Goal: Information Seeking & Learning: Learn about a topic

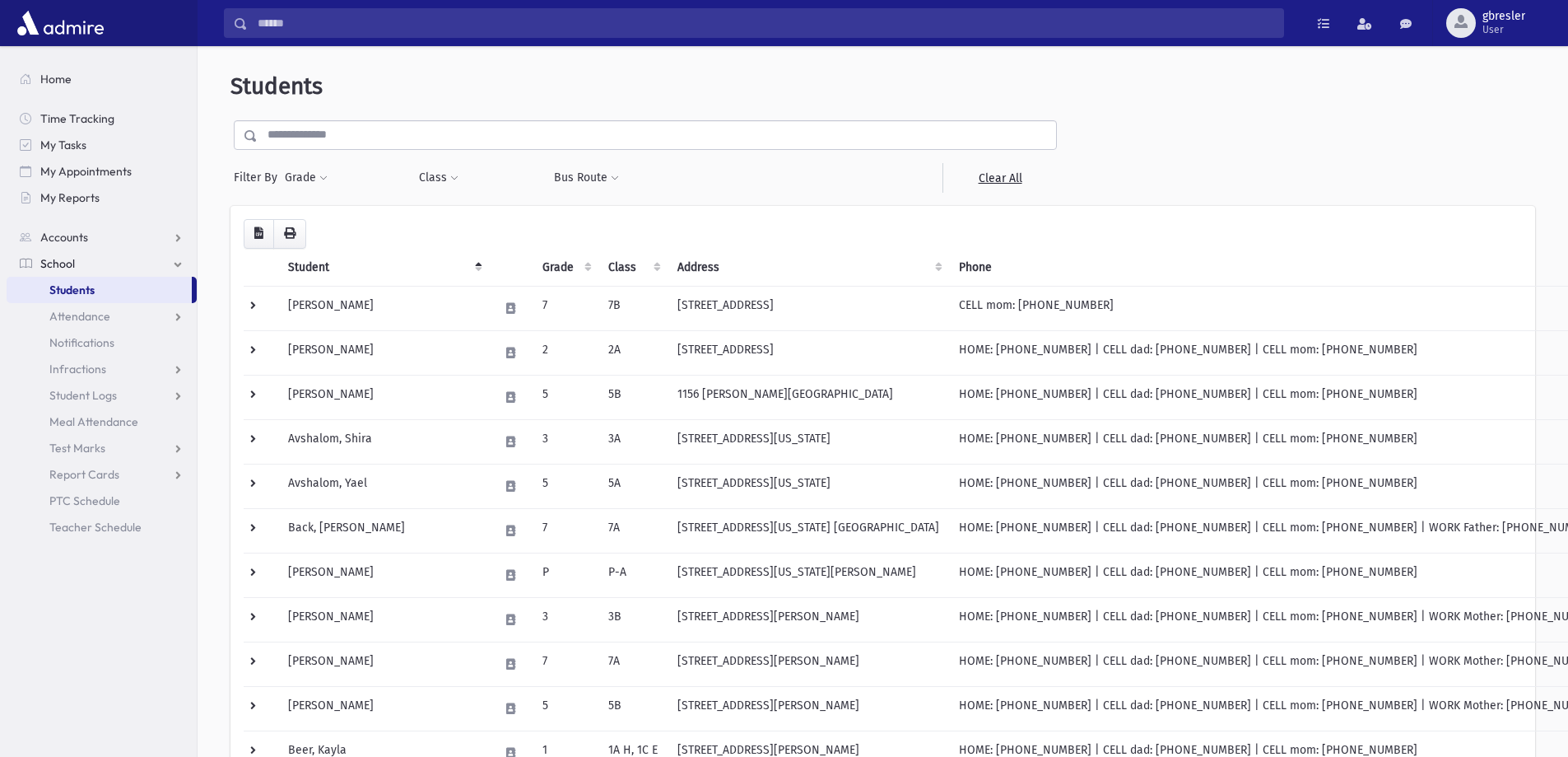
click at [372, 139] on input "text" at bounding box center [656, 134] width 798 height 30
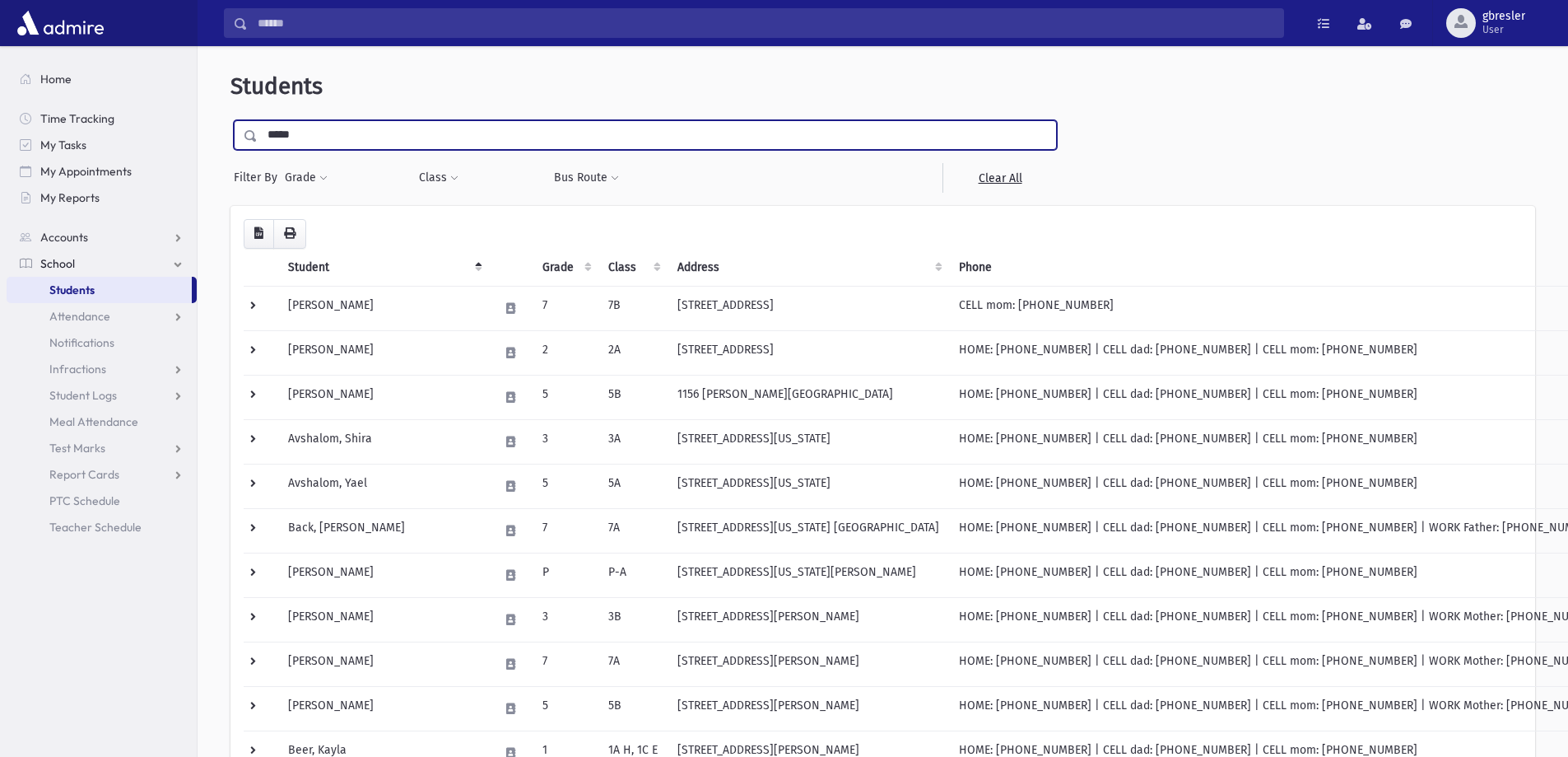
type input "*****"
click at [231, 120] on input "submit" at bounding box center [253, 131] width 46 height 22
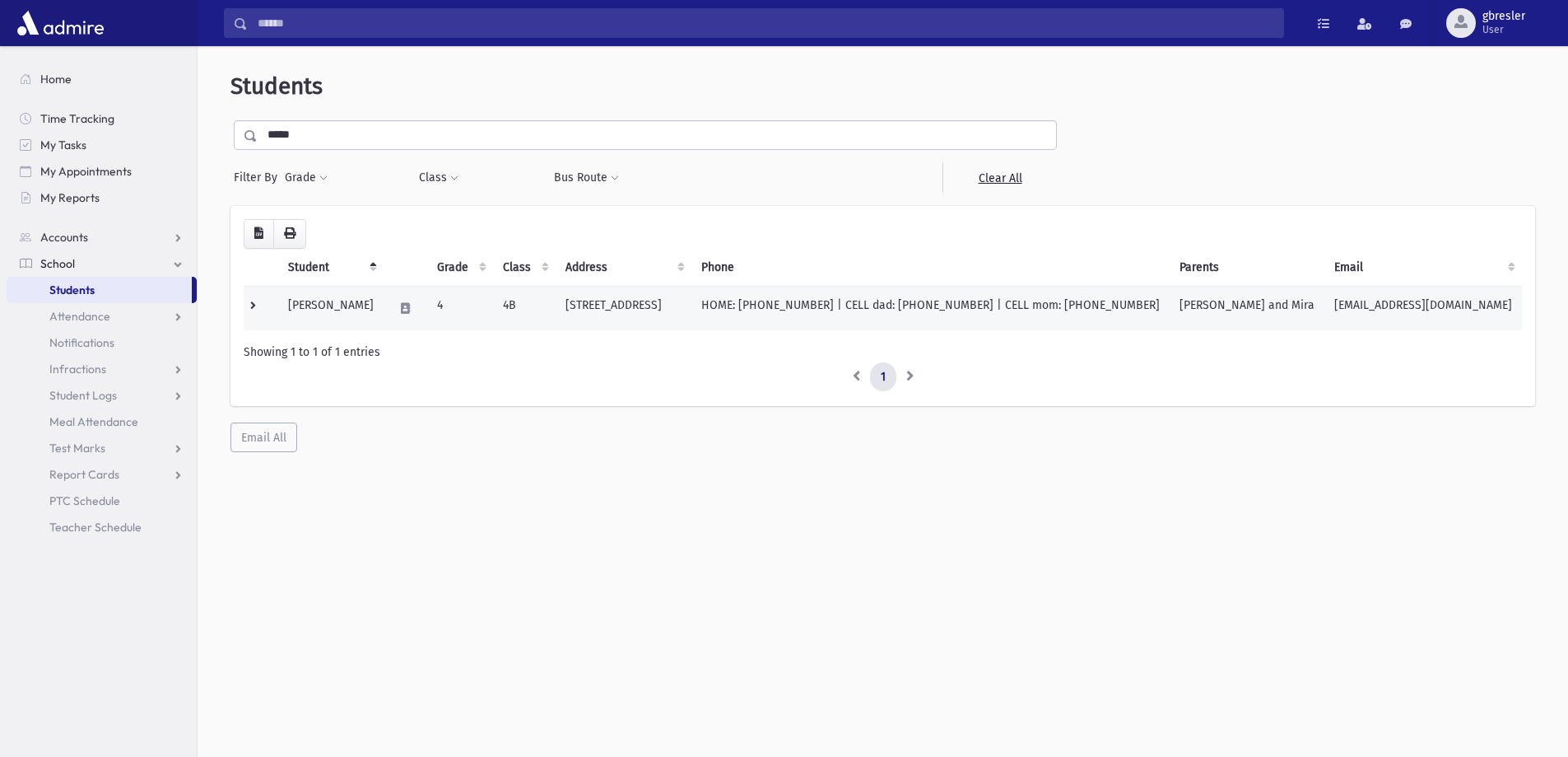
click at [334, 303] on td "Eisen, Shira" at bounding box center [330, 308] width 106 height 45
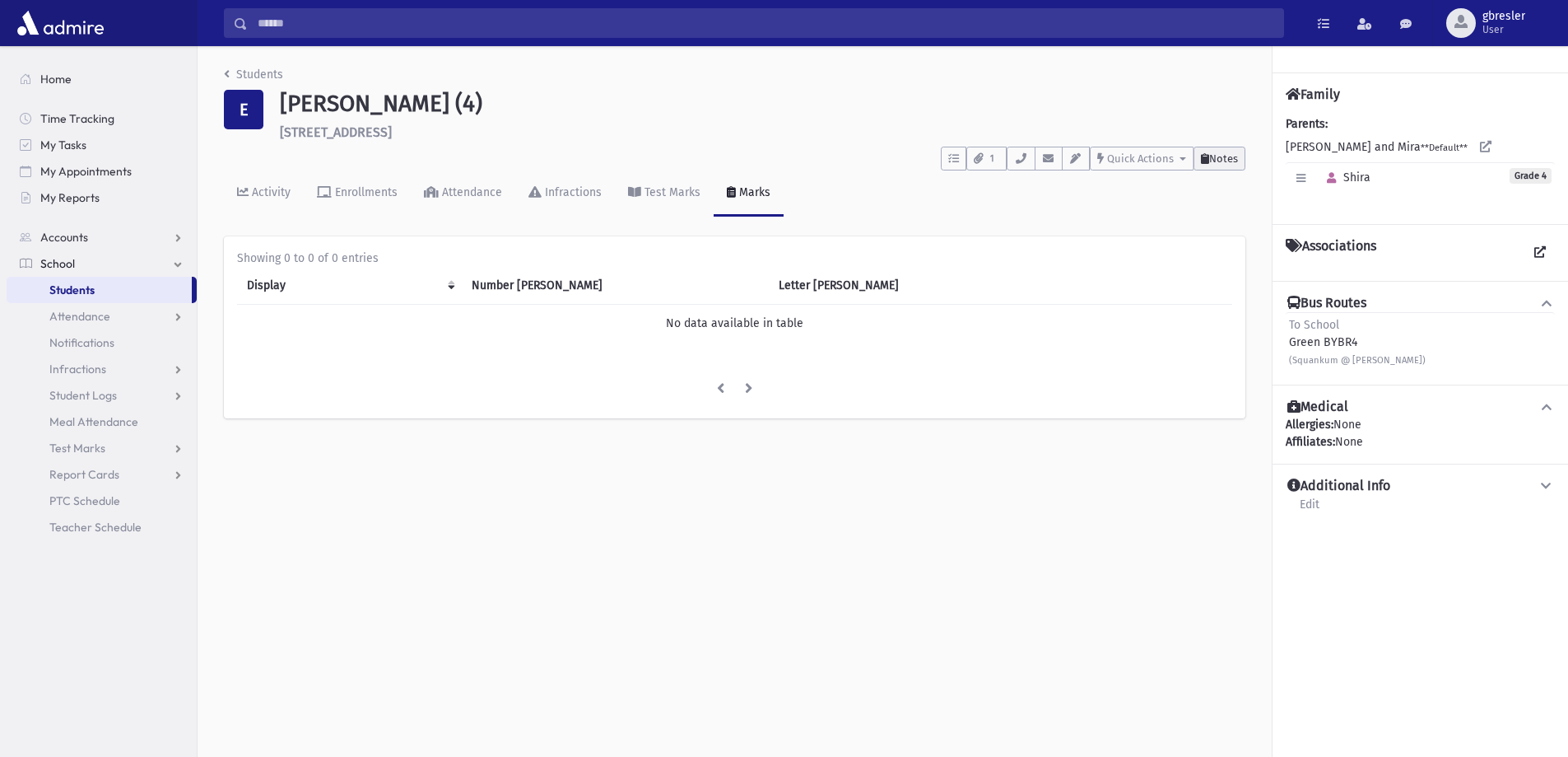
click at [1217, 165] on button "Notes" at bounding box center [1218, 158] width 52 height 24
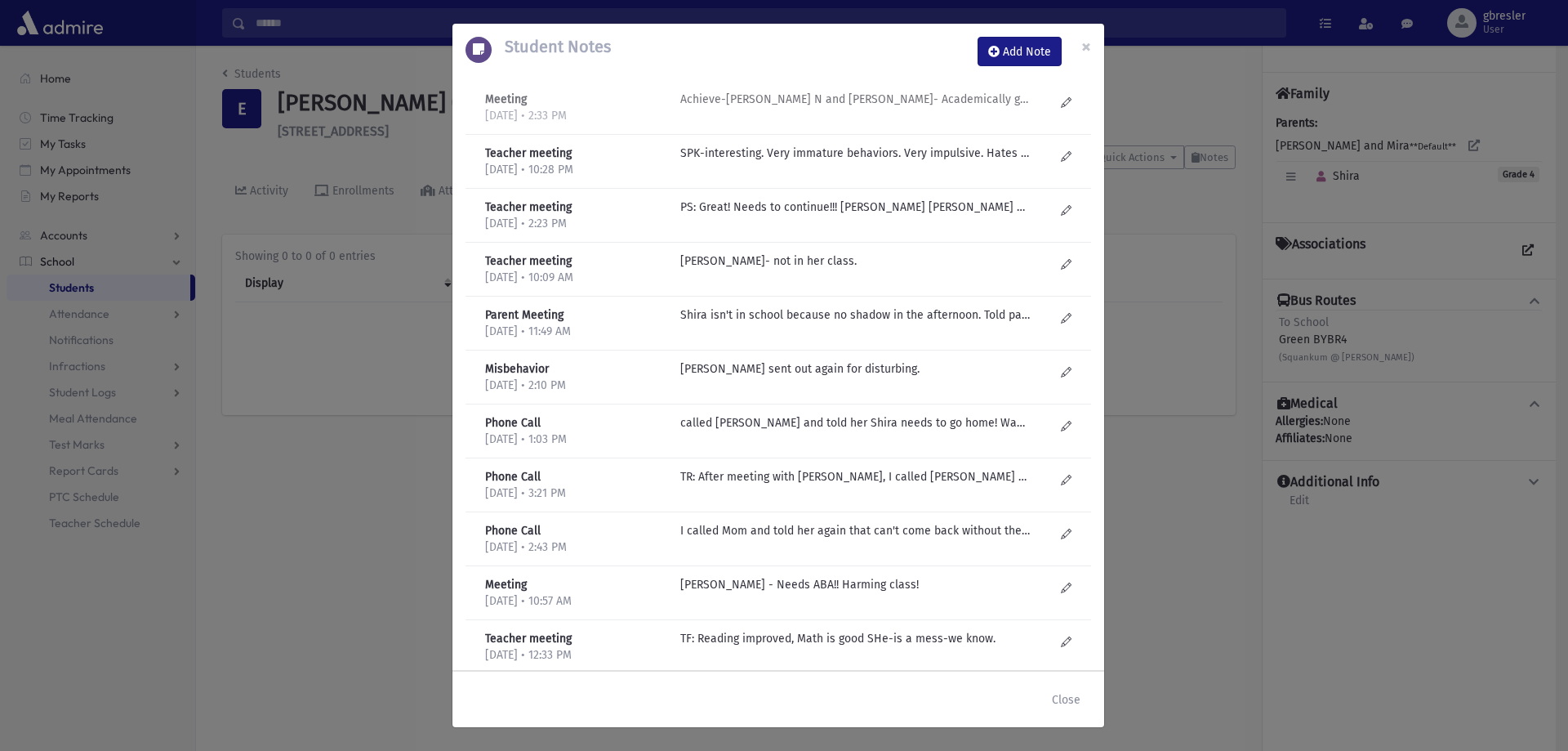
click at [896, 102] on p "Achieve-Malky N and Yael Scheinberg- Academically good. Worked on processing. w…" at bounding box center [855, 99] width 349 height 17
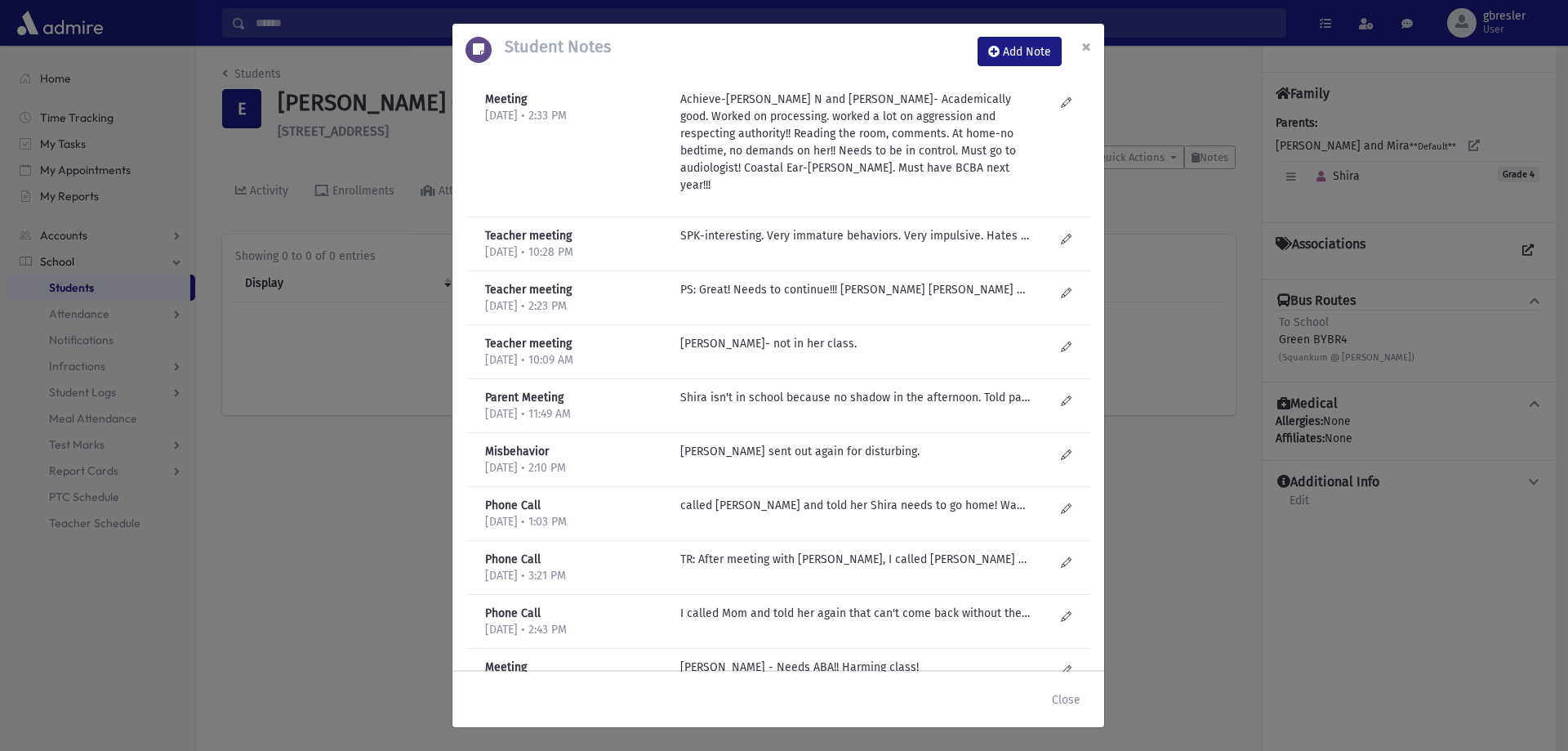
click at [1088, 44] on span "×" at bounding box center [1086, 46] width 10 height 23
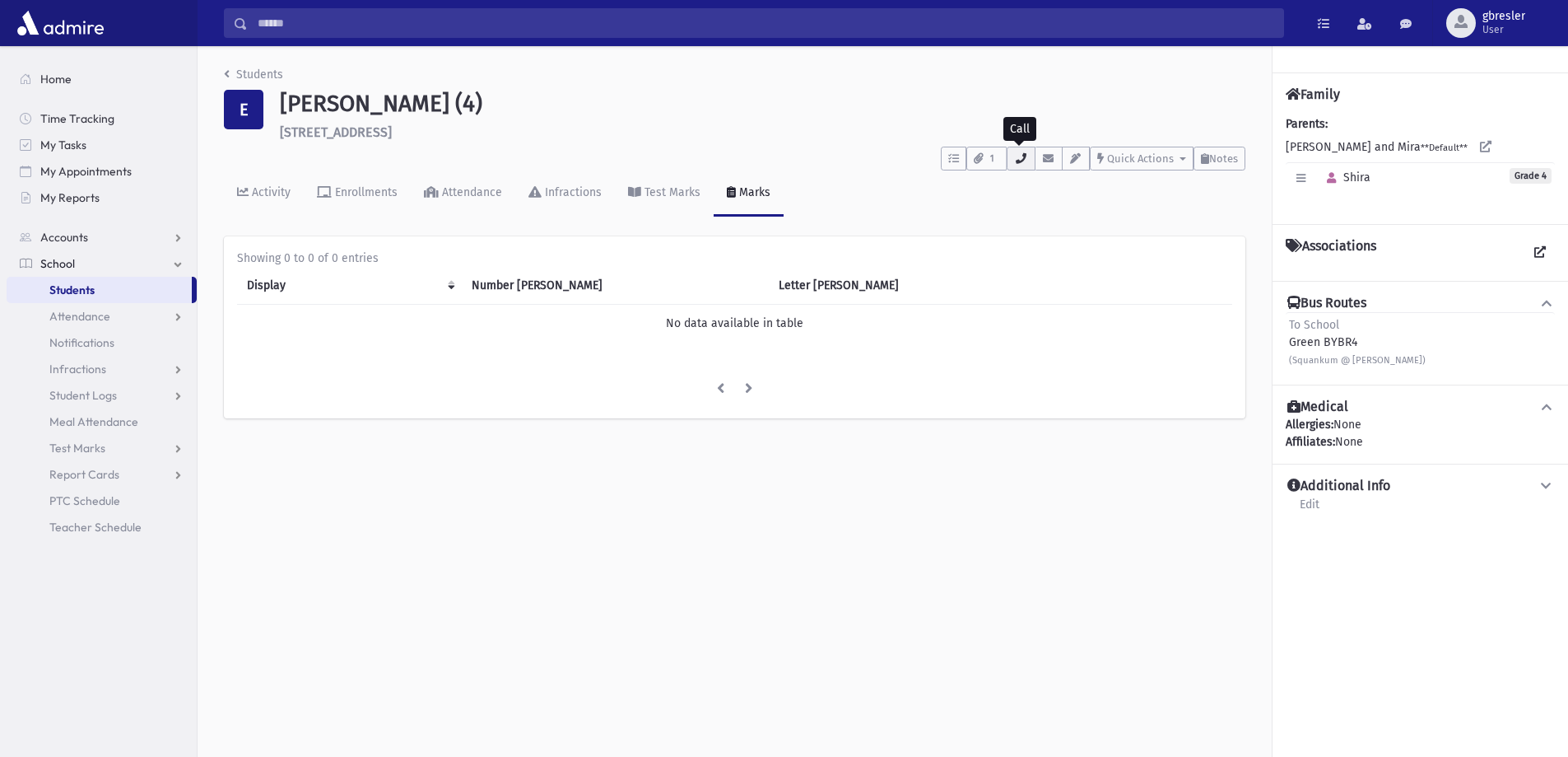
click at [1026, 156] on button "button" at bounding box center [1020, 158] width 28 height 24
click at [1233, 156] on span "Notes" at bounding box center [1223, 158] width 29 height 13
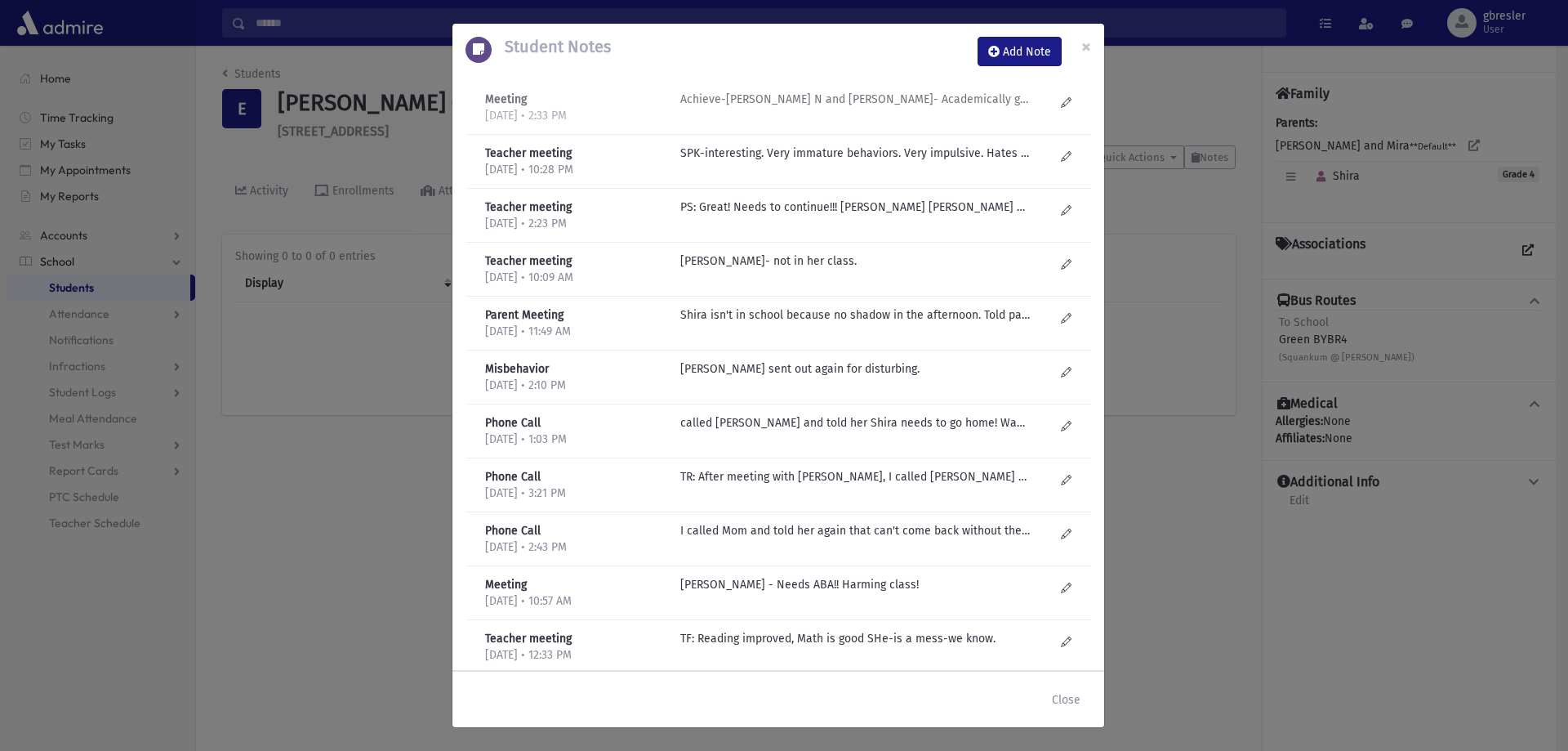
click at [963, 103] on p "Achieve-Malky N and Yael Scheinberg- Academically good. Worked on processing. w…" at bounding box center [855, 99] width 349 height 17
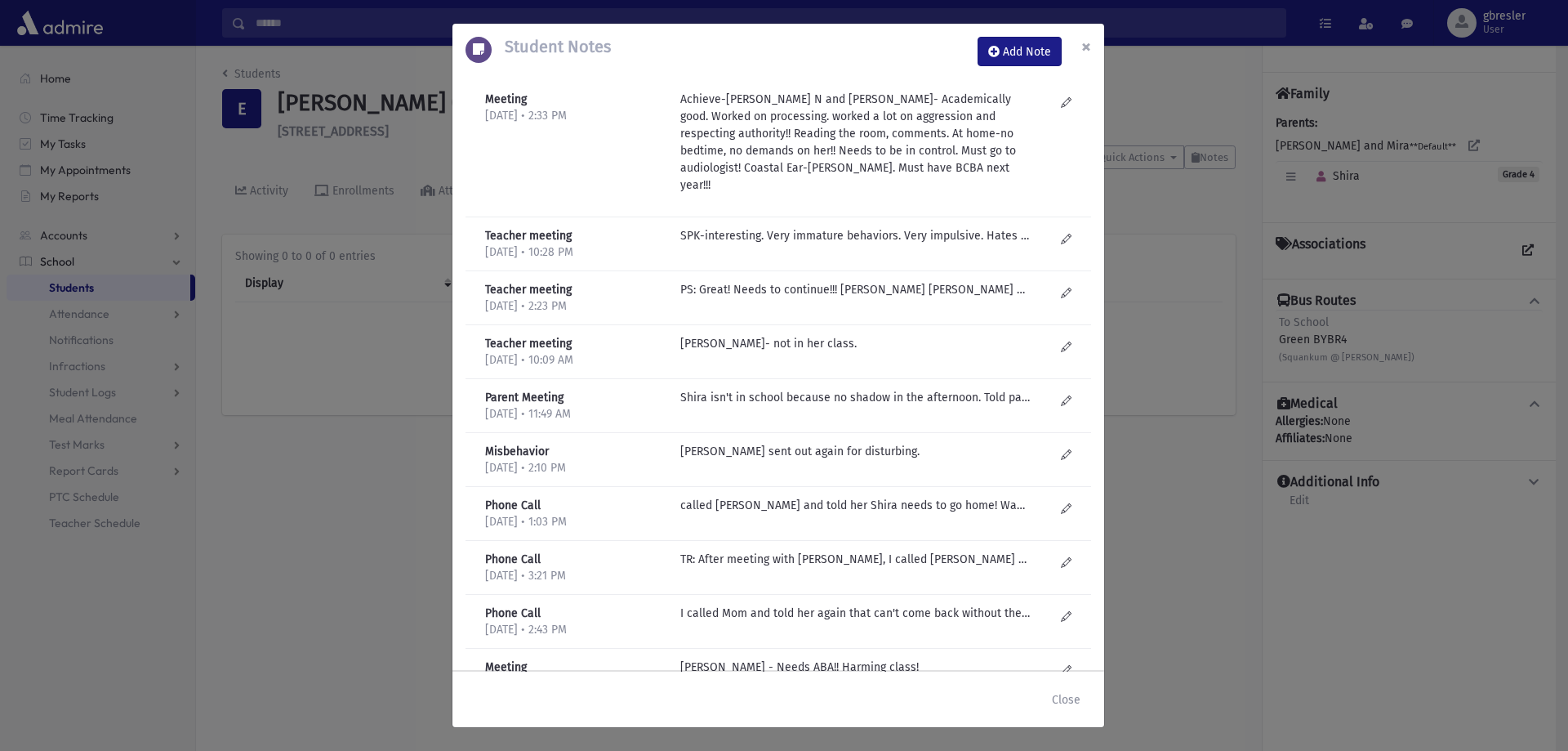
click at [1084, 47] on span "×" at bounding box center [1086, 46] width 10 height 23
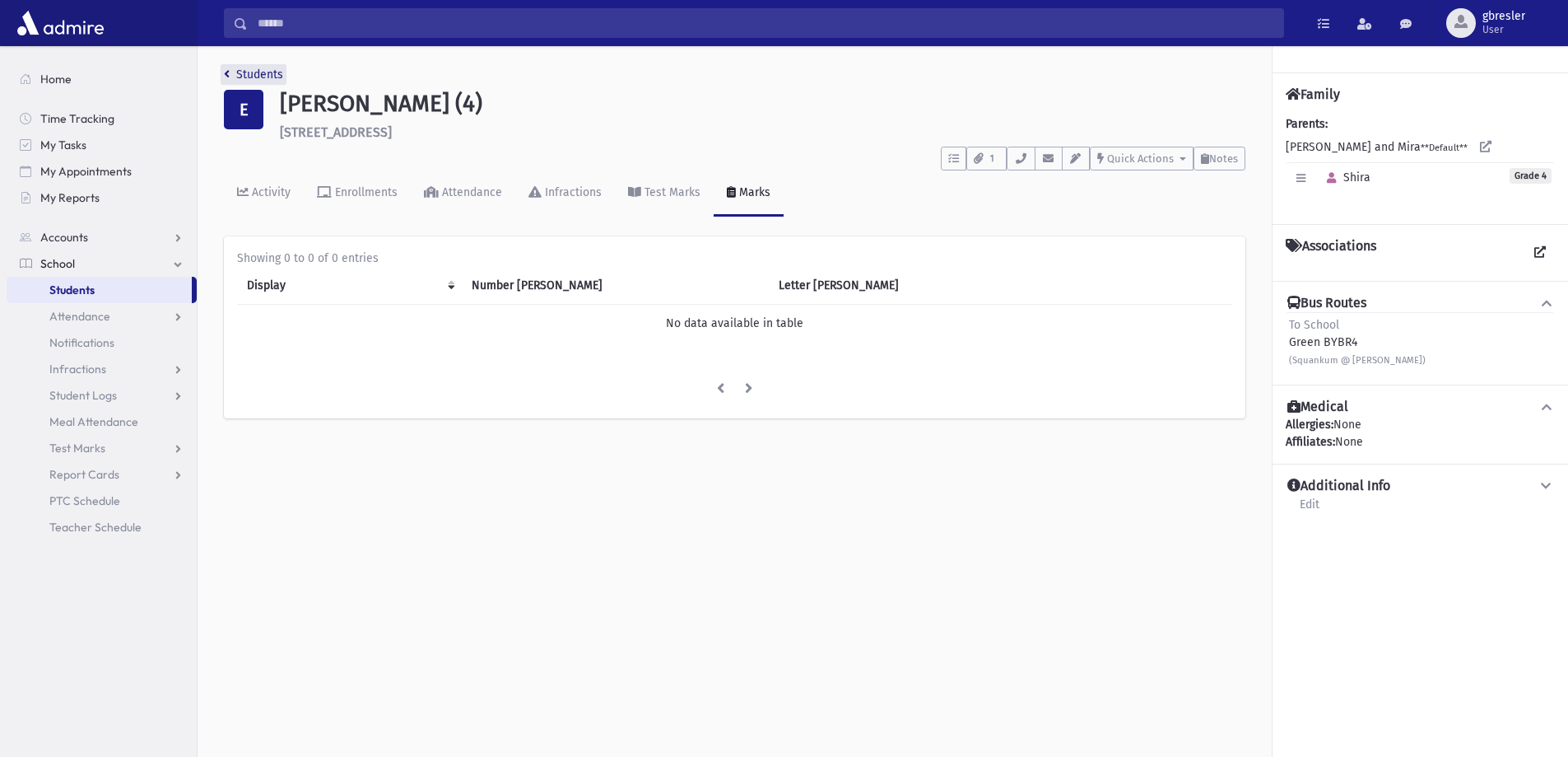
click at [263, 74] on link "Students" at bounding box center [253, 74] width 59 height 14
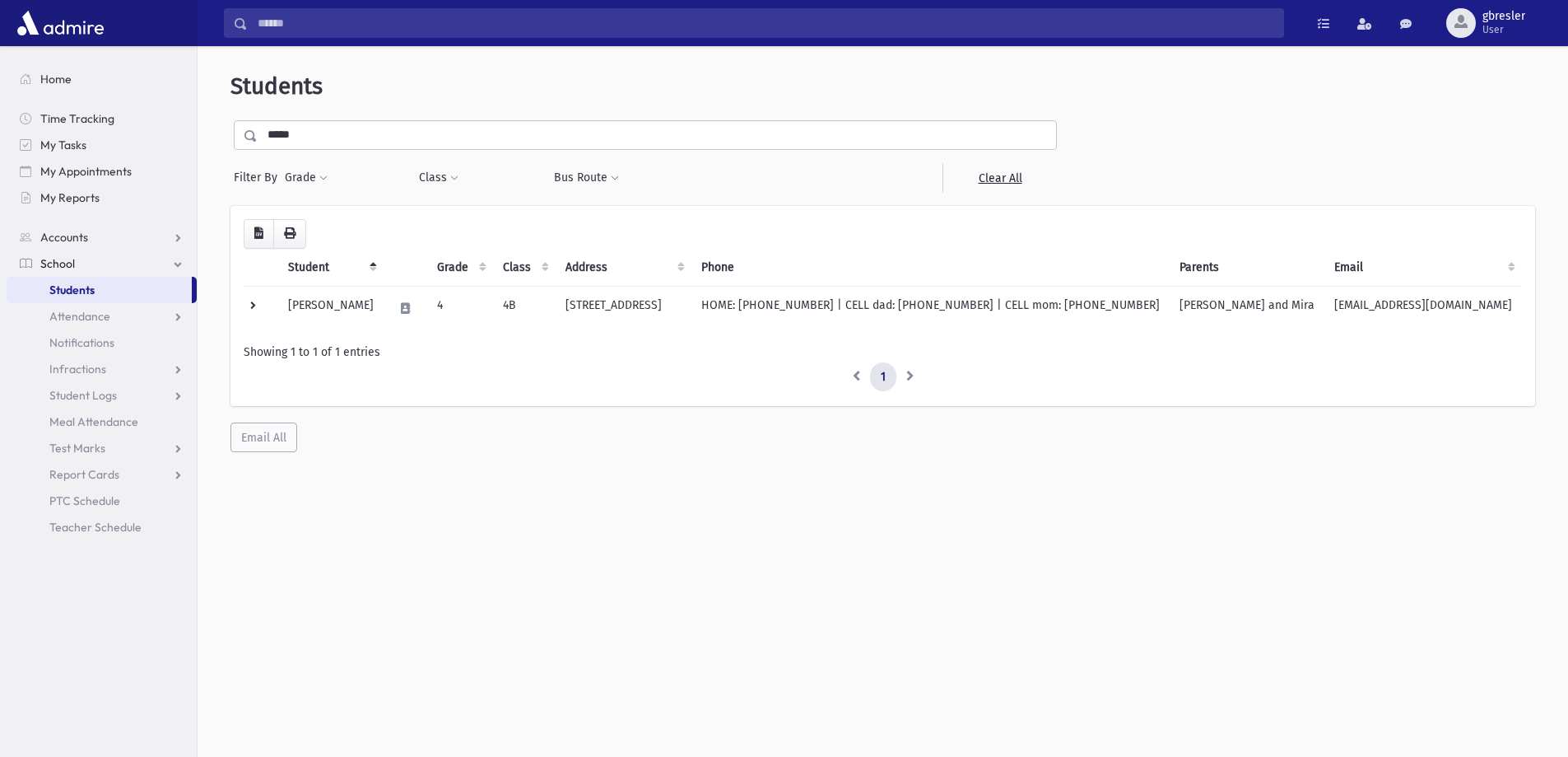
click at [84, 288] on span "Students" at bounding box center [72, 290] width 46 height 15
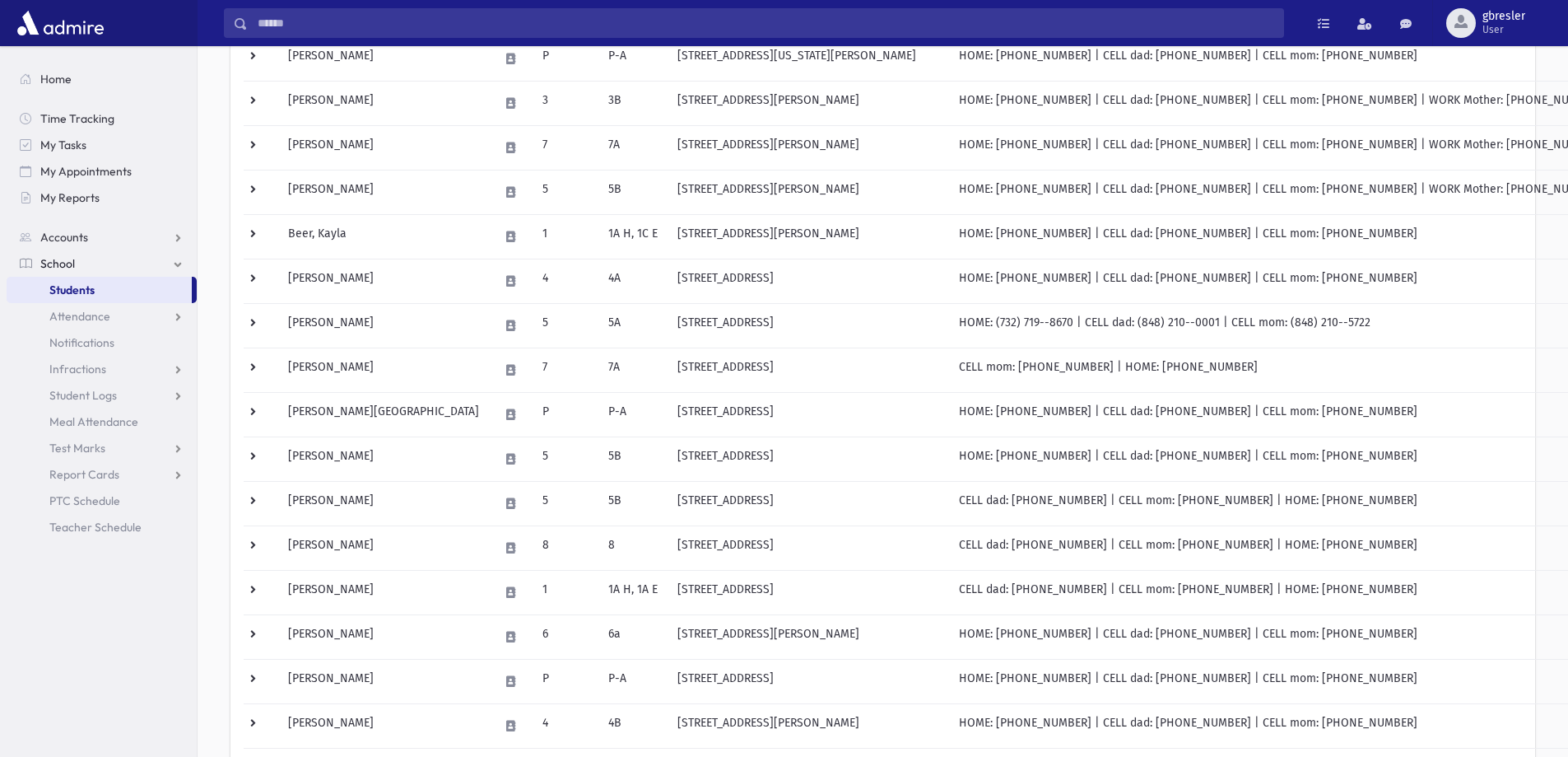
scroll to position [741, 0]
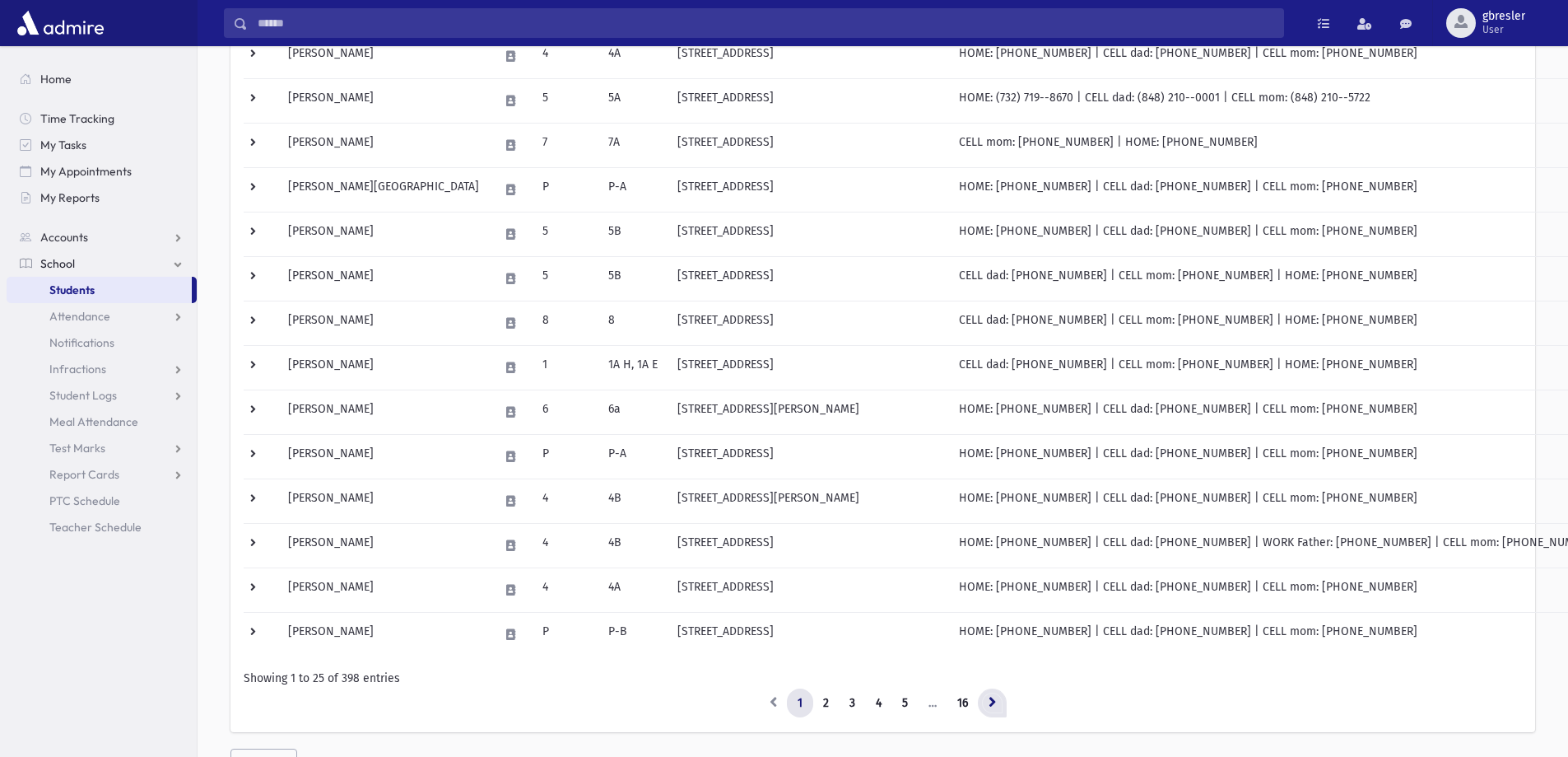
click at [985, 697] on link at bounding box center [992, 703] width 29 height 30
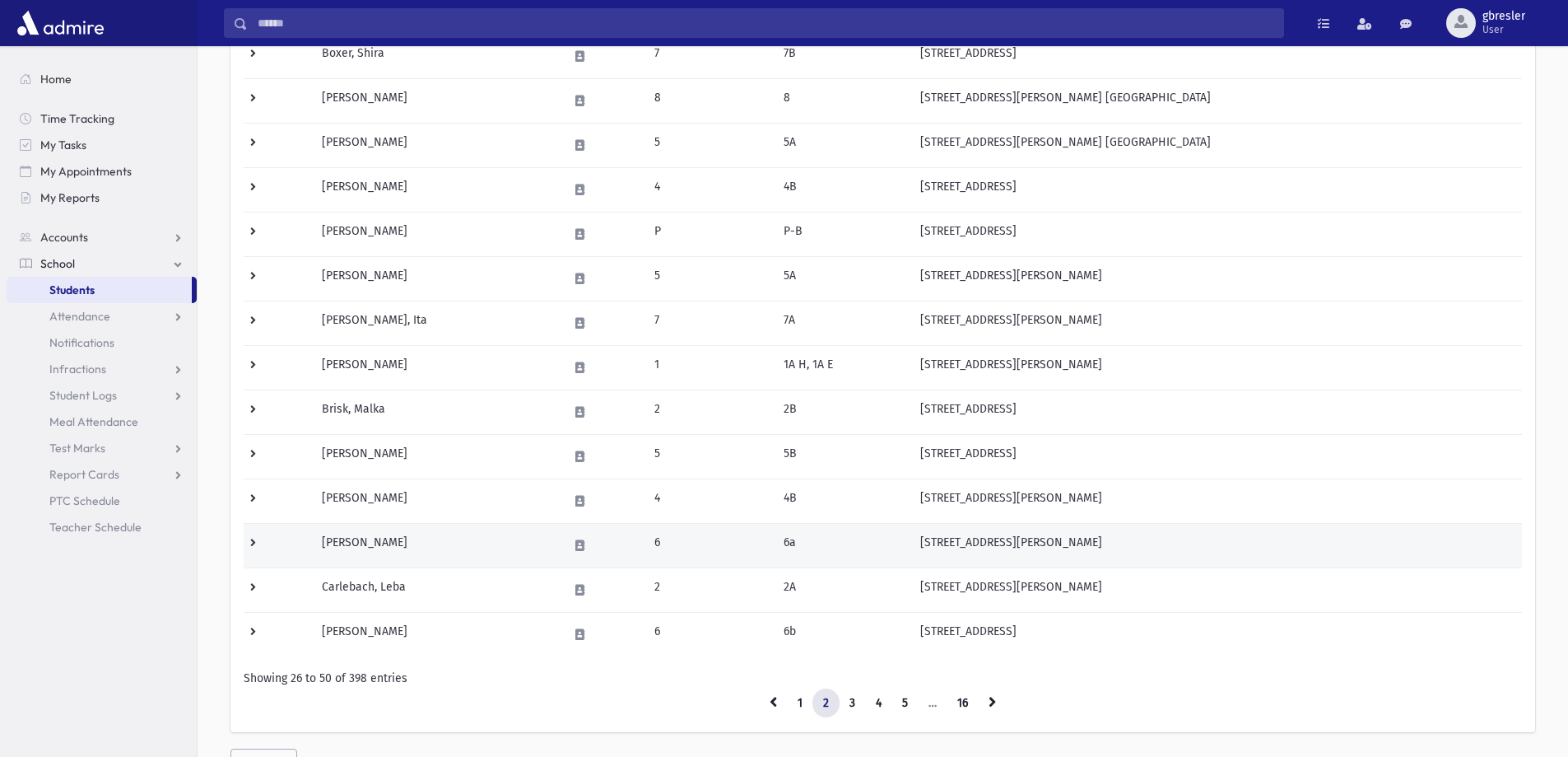
click at [422, 540] on td "[PERSON_NAME]" at bounding box center [435, 545] width 247 height 45
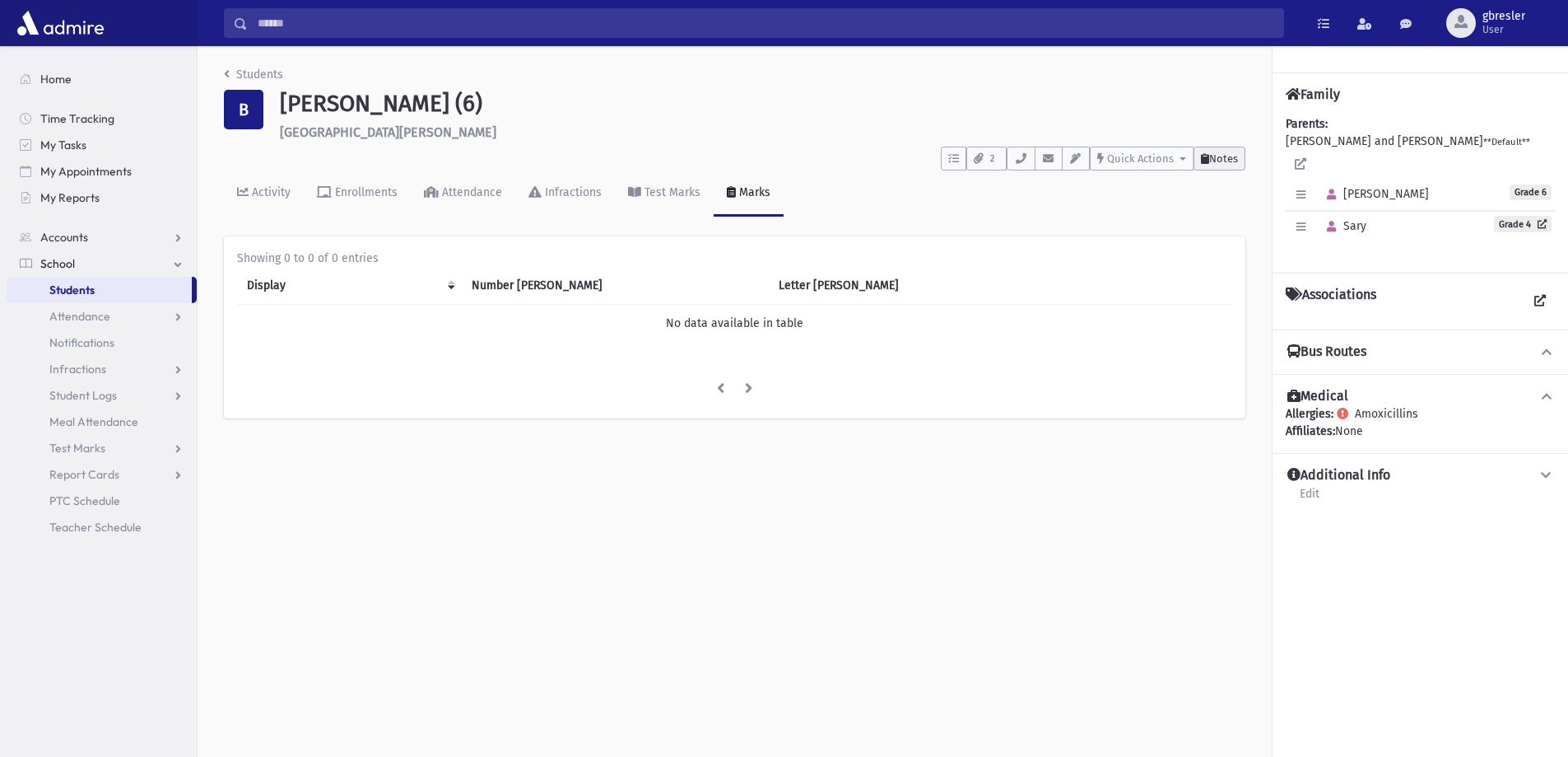
click at [1211, 161] on span "Notes" at bounding box center [1223, 158] width 29 height 13
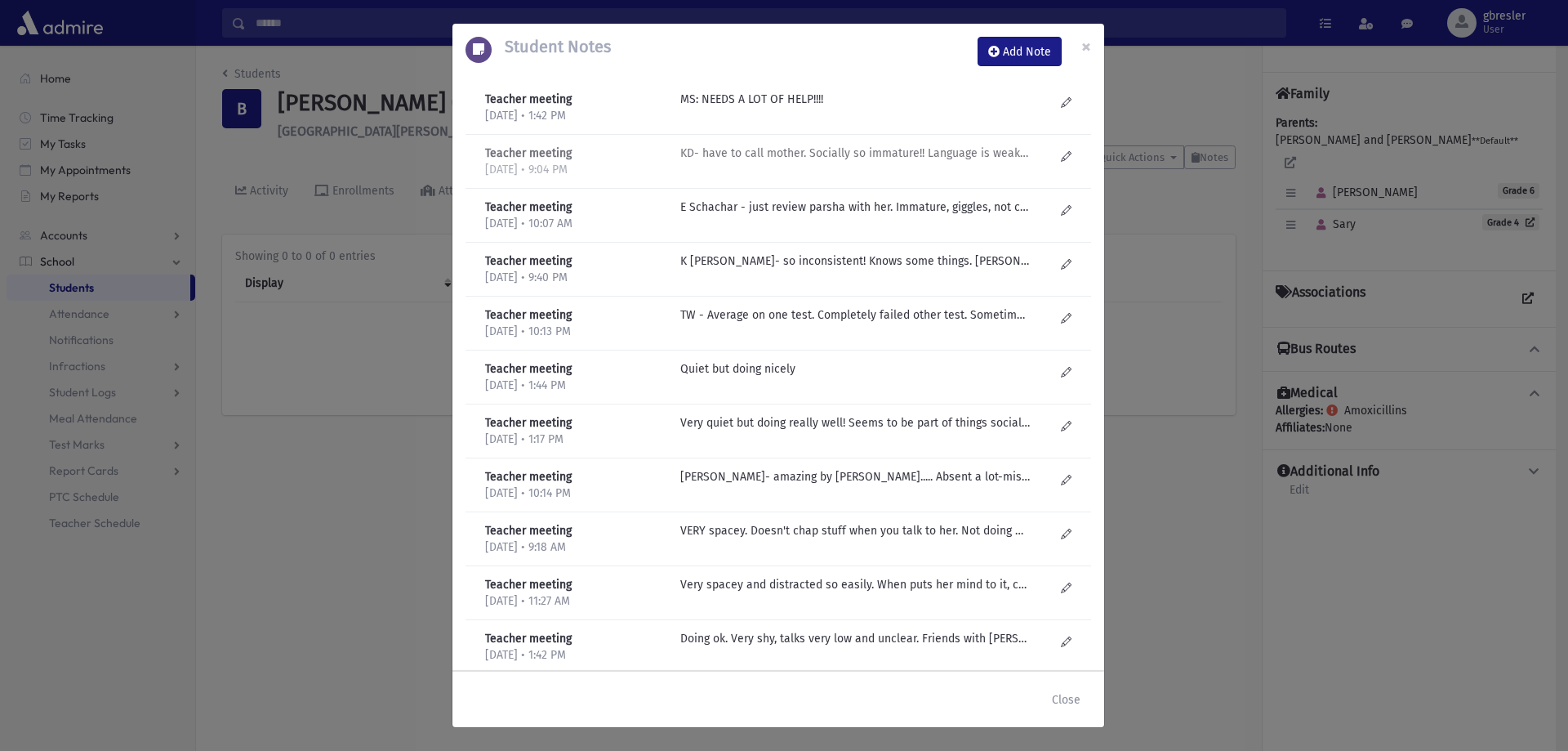
click at [825, 108] on p "KD- have to call mother. Socially so immature!! Language is weak- comprehension…" at bounding box center [855, 99] width 349 height 17
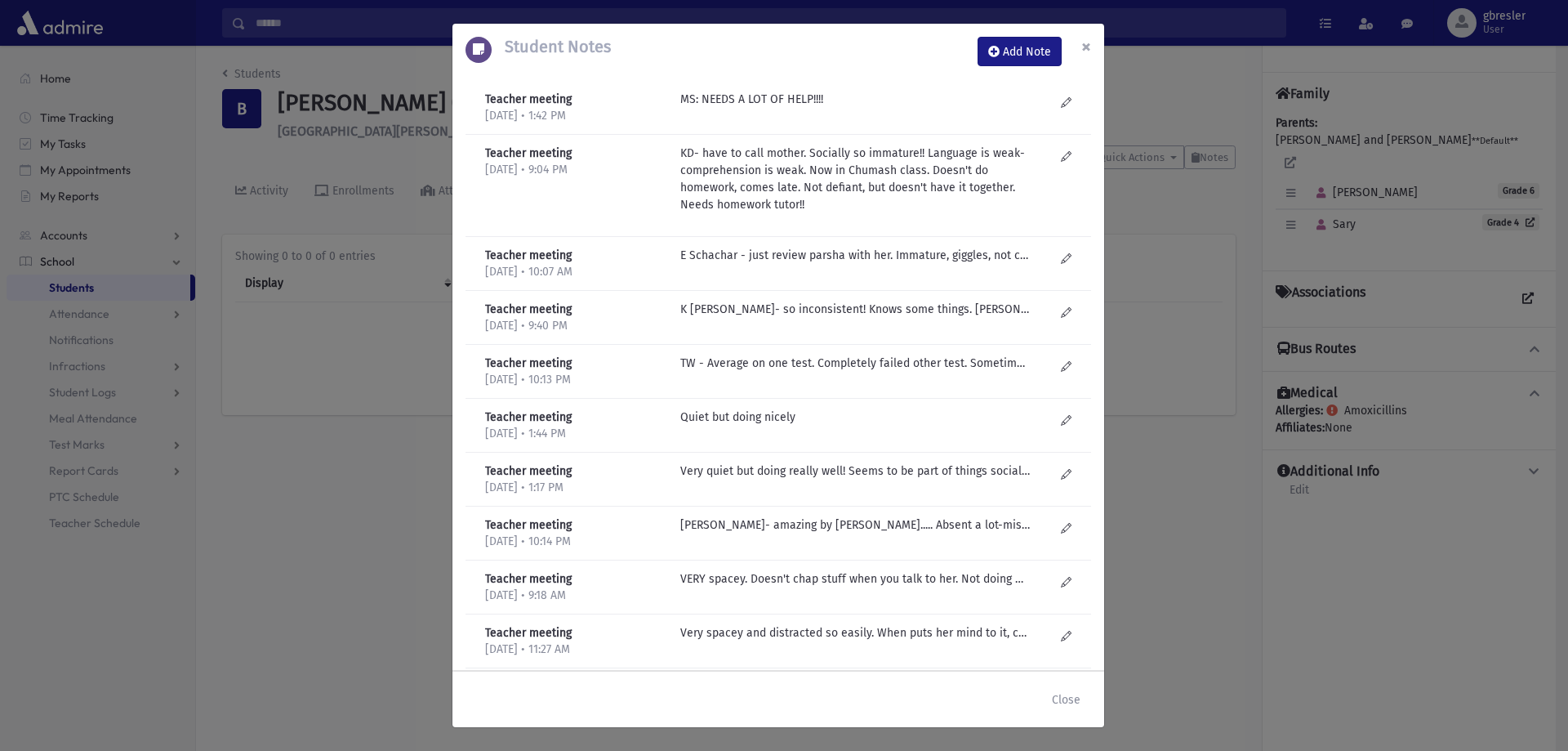
click at [1086, 45] on span "×" at bounding box center [1086, 46] width 10 height 23
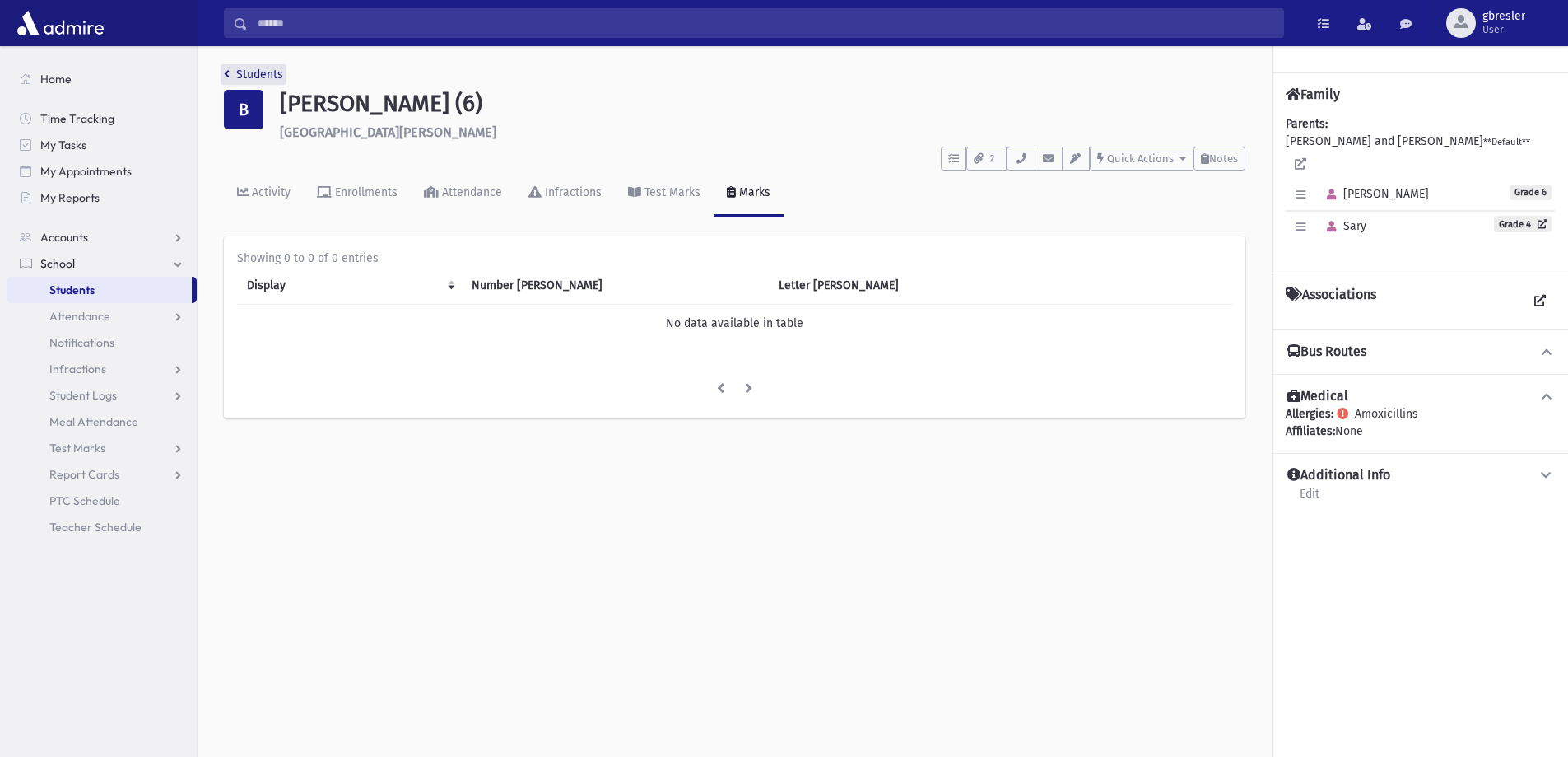
click at [252, 71] on link "Students" at bounding box center [253, 74] width 59 height 14
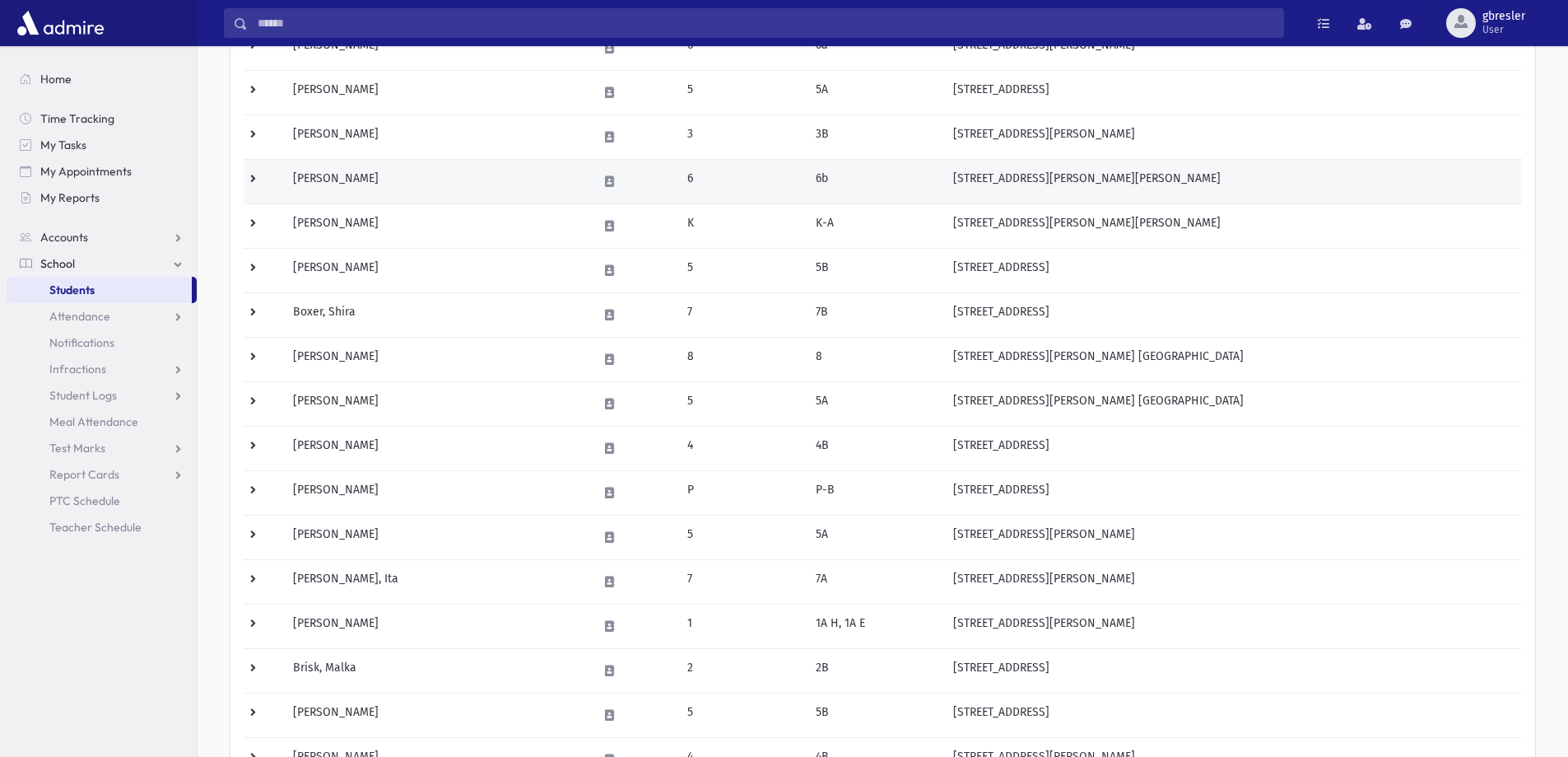
scroll to position [576, 0]
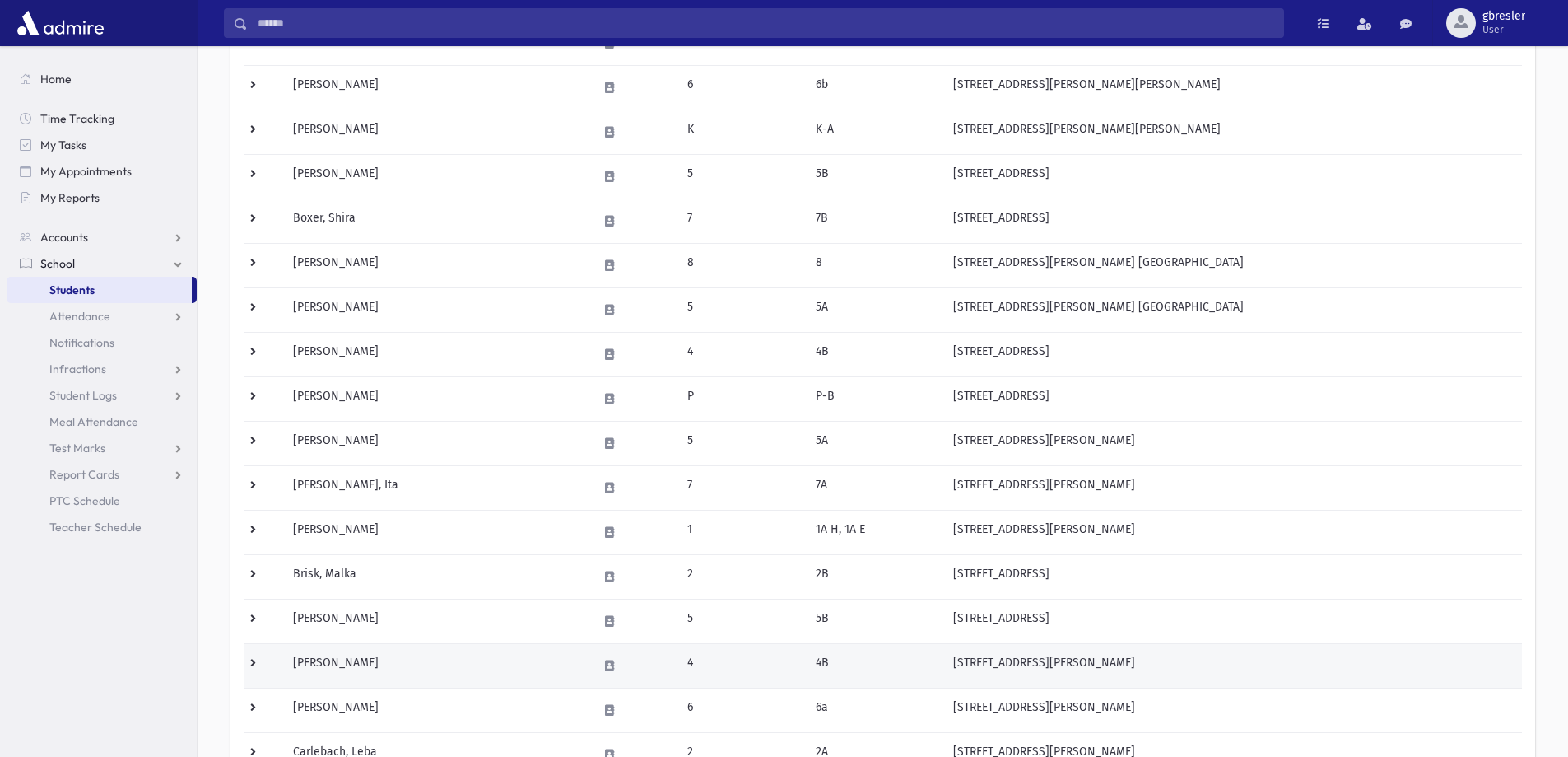
click at [423, 655] on td "[PERSON_NAME]" at bounding box center [435, 665] width 305 height 45
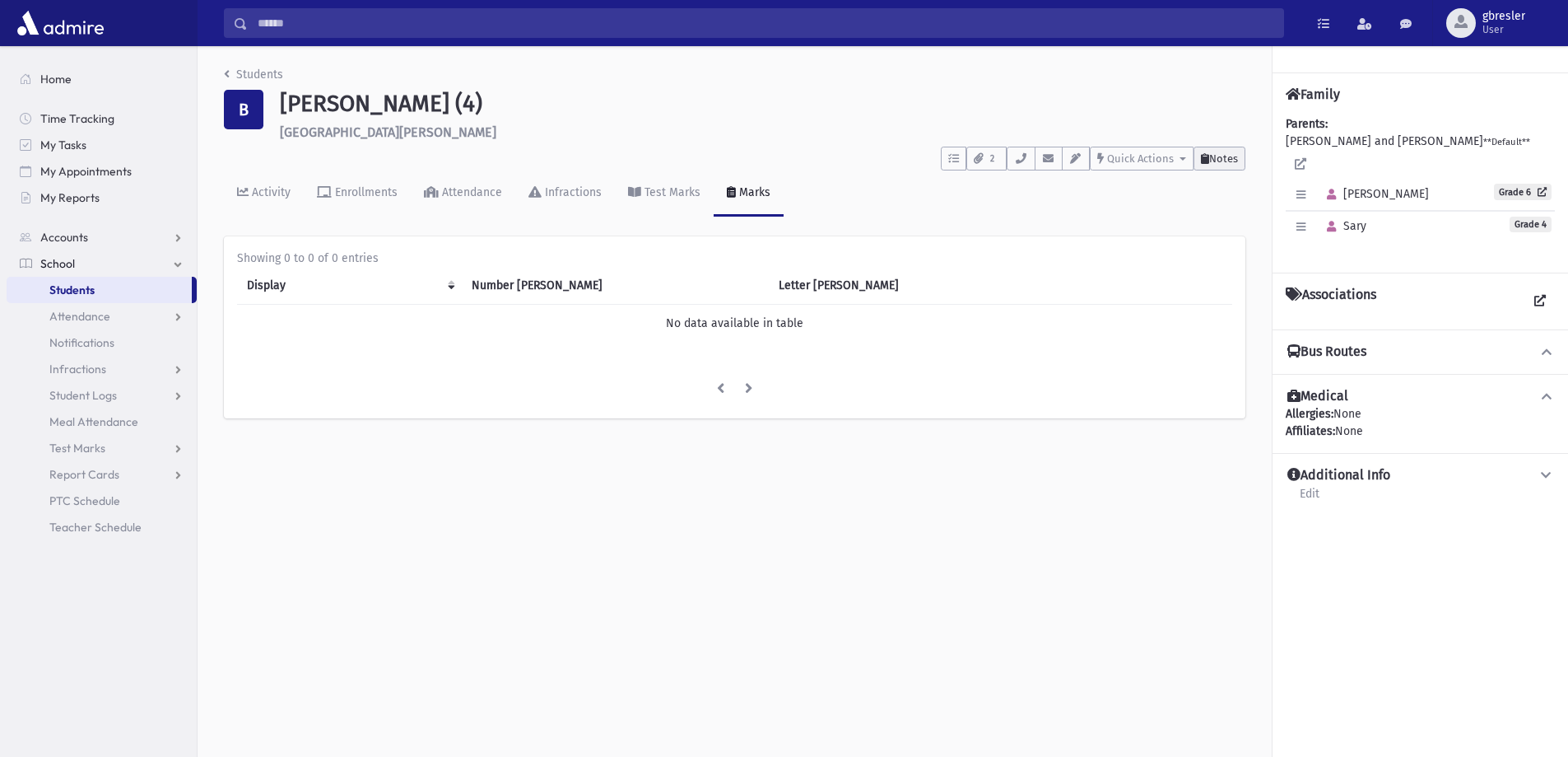
click at [1214, 153] on span "Notes" at bounding box center [1223, 158] width 29 height 13
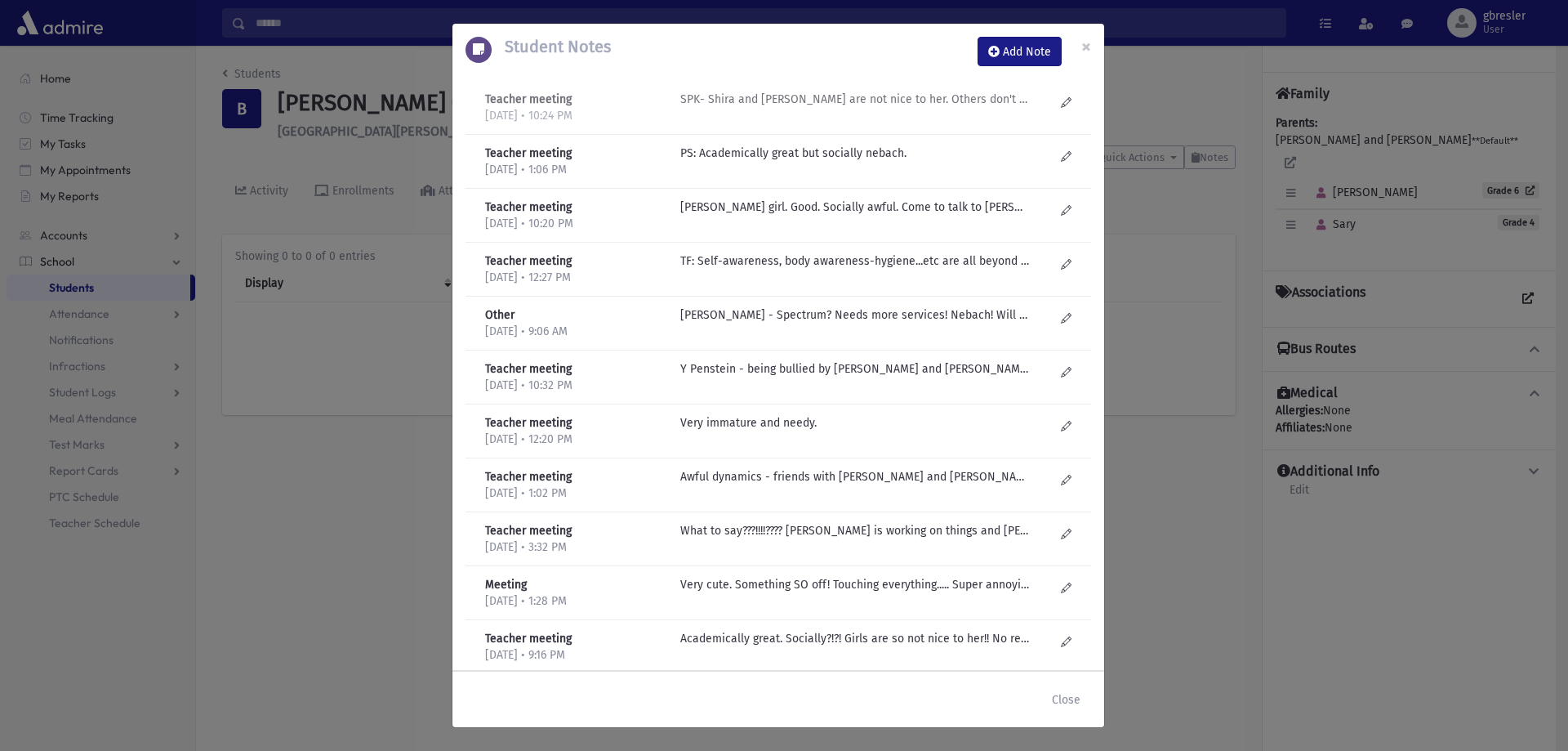
click at [970, 99] on p "SPK- Shira and Atara are not nice to her. Others don't want to interact with he…" at bounding box center [855, 99] width 349 height 17
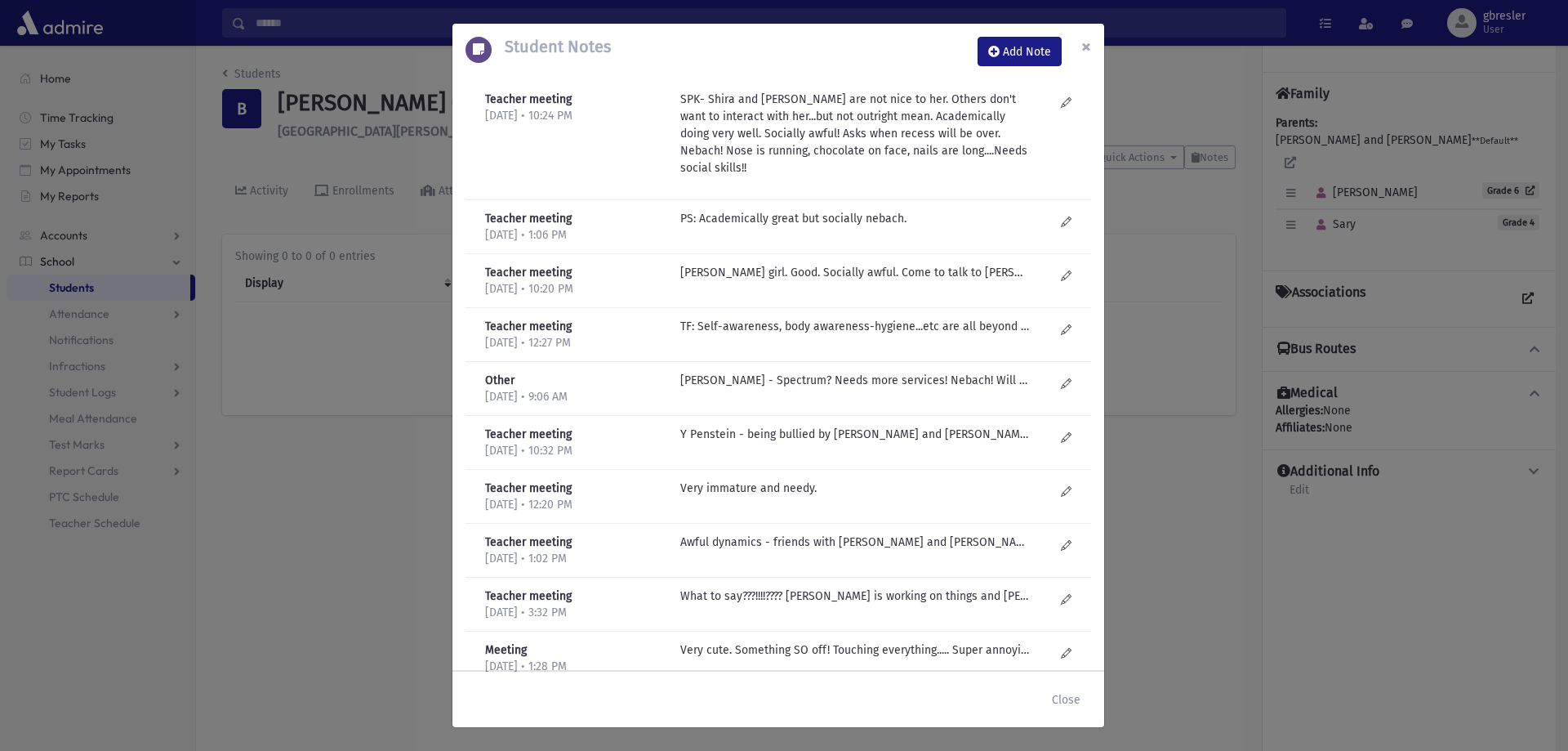
click at [1084, 49] on span "×" at bounding box center [1086, 46] width 10 height 23
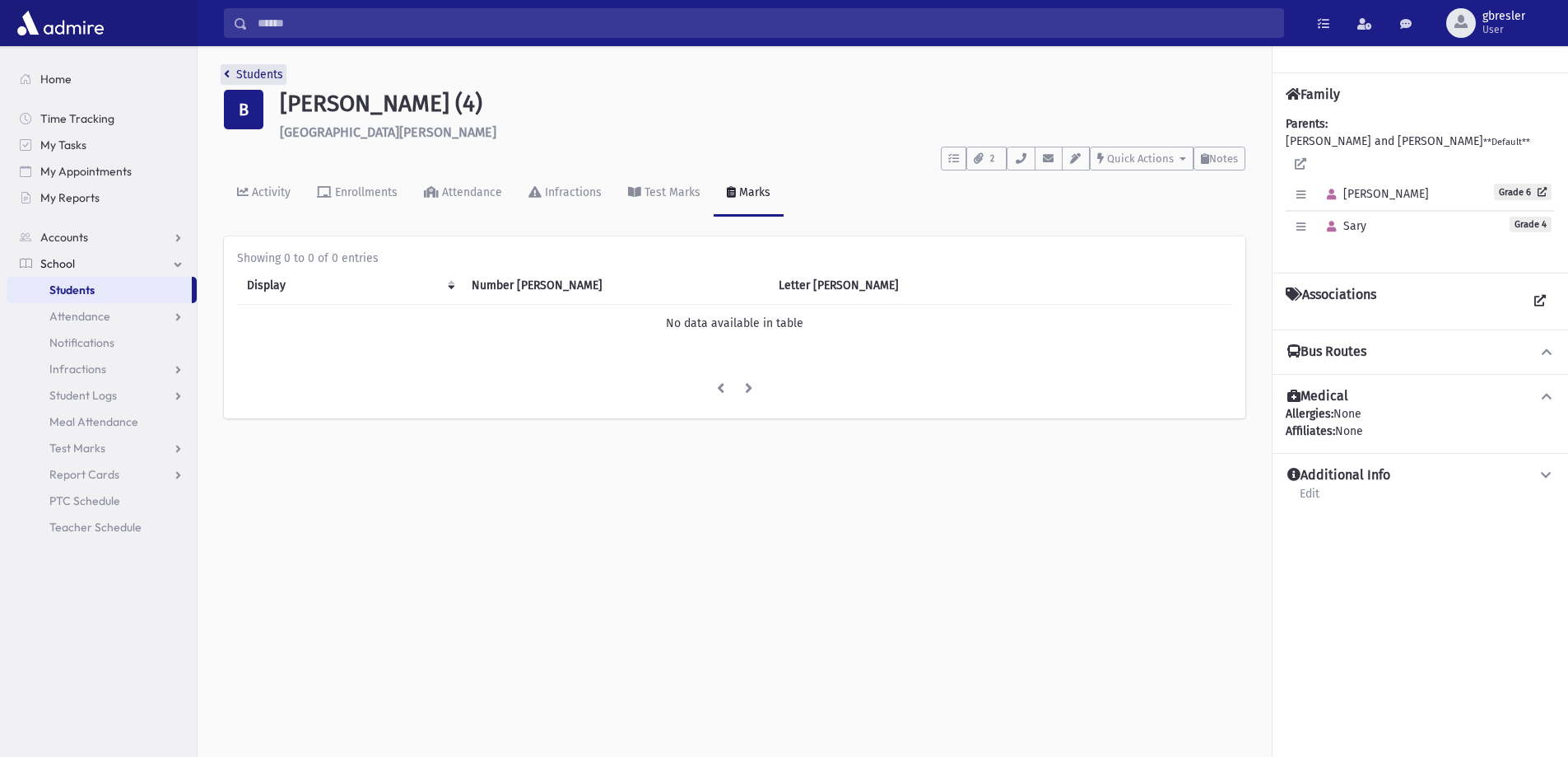
click at [262, 74] on link "Students" at bounding box center [253, 74] width 59 height 14
